Goal: Find specific page/section: Find specific page/section

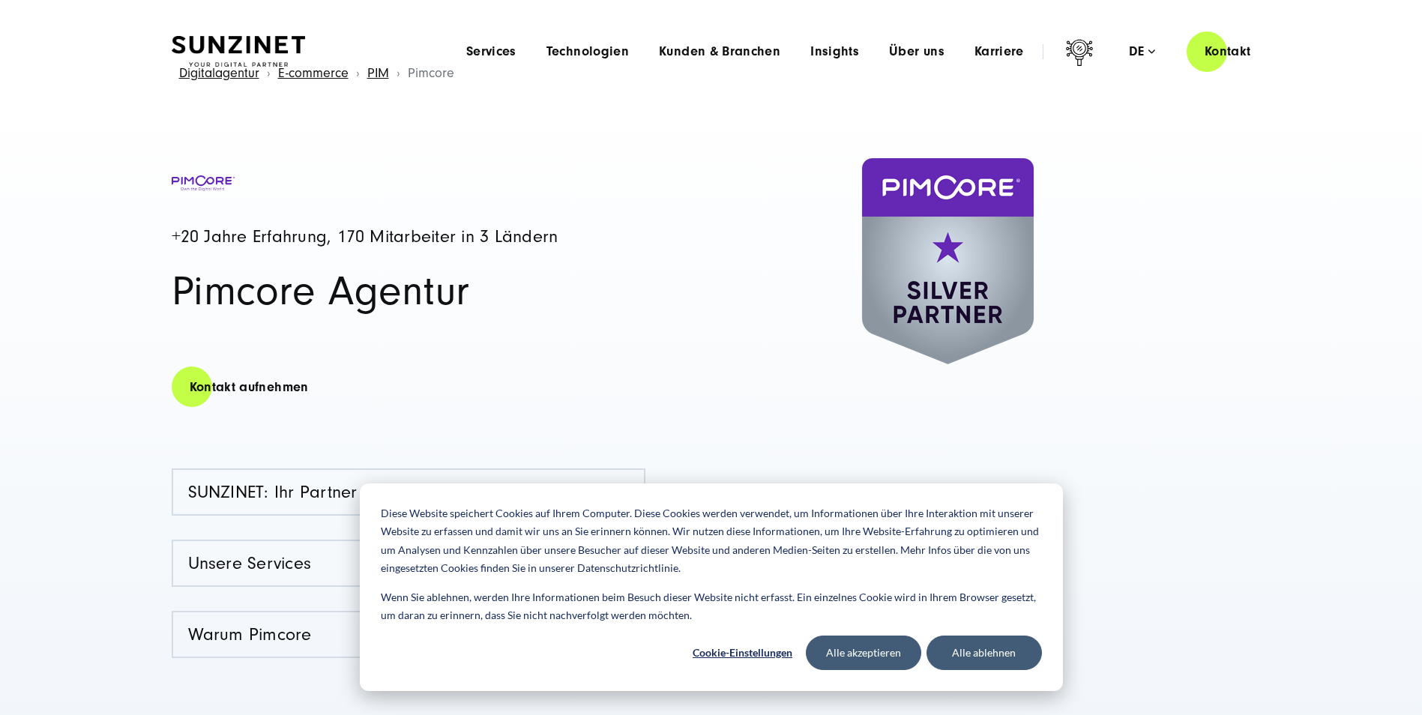
scroll to position [75, 0]
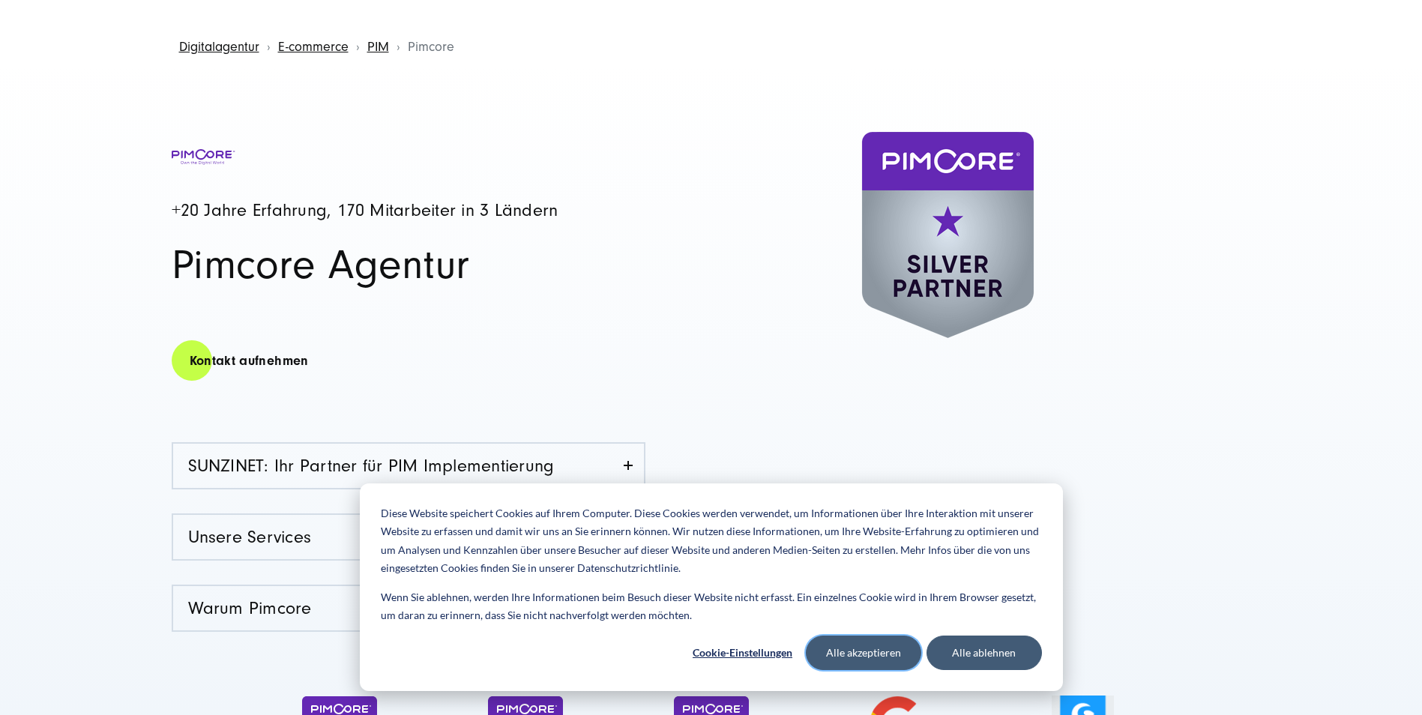
click at [860, 662] on button "Alle akzeptieren" at bounding box center [863, 653] width 115 height 34
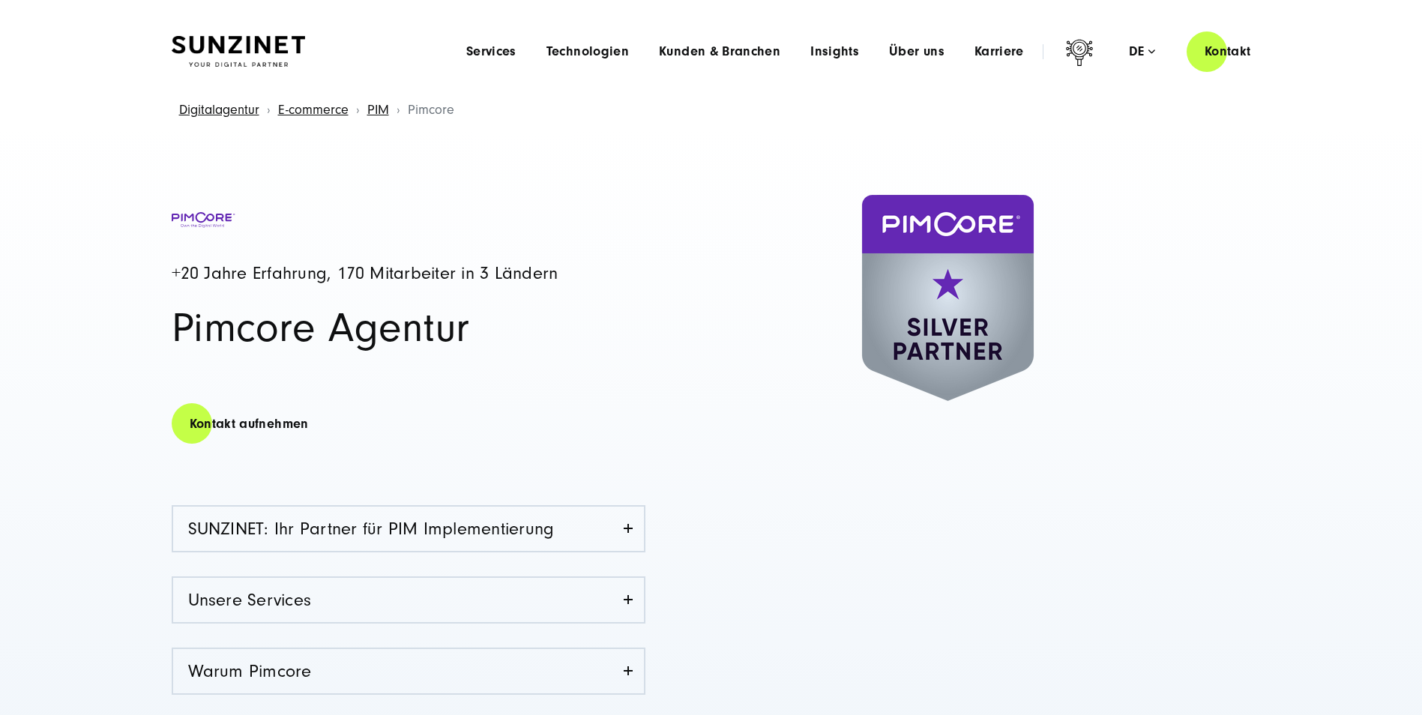
scroll to position [0, 0]
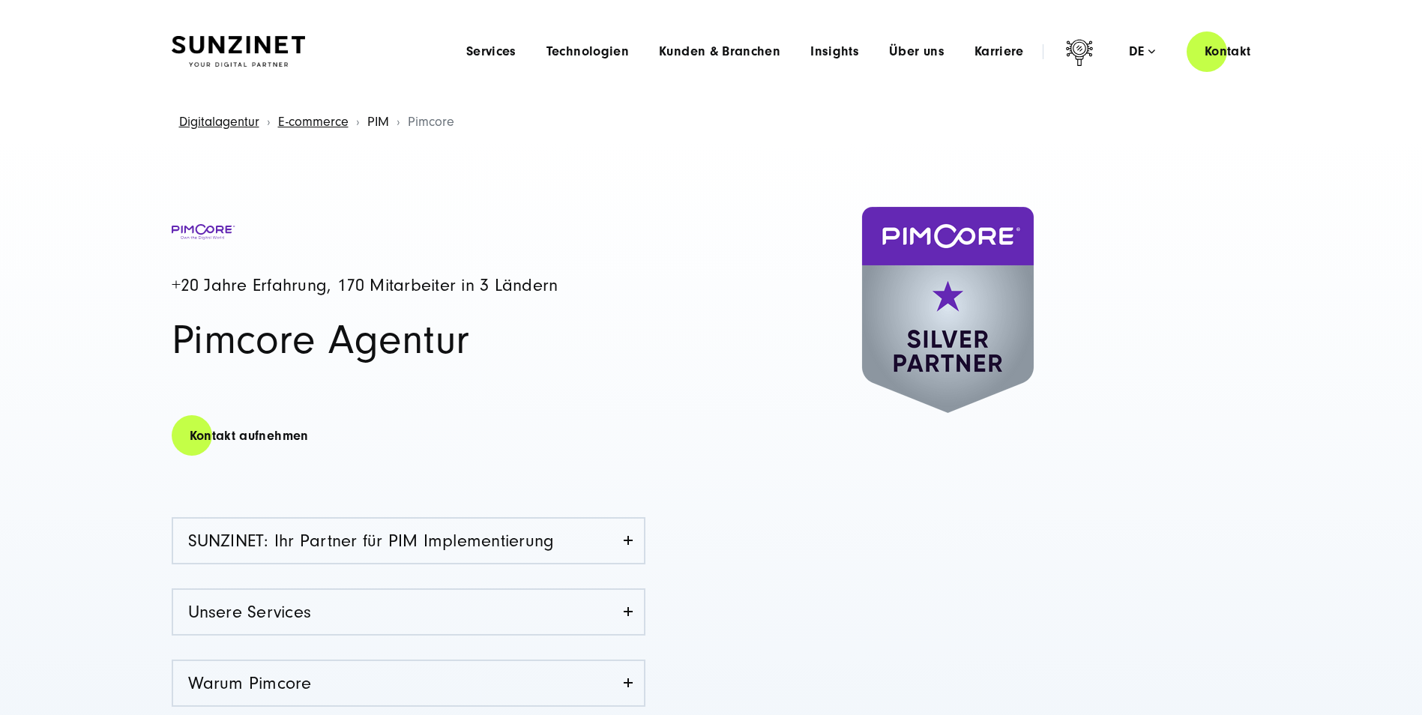
click at [376, 121] on link "PIM" at bounding box center [378, 122] width 22 height 16
